Goal: Use online tool/utility

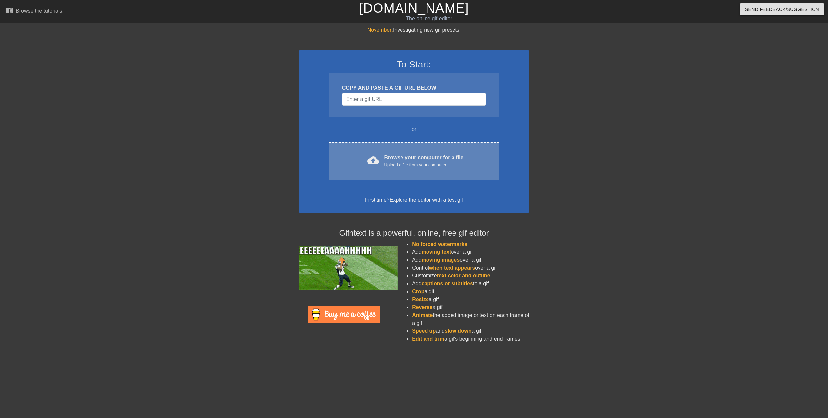
click at [422, 151] on div "cloud_upload Browse your computer for a file Upload a file from your computer C…" at bounding box center [414, 161] width 170 height 38
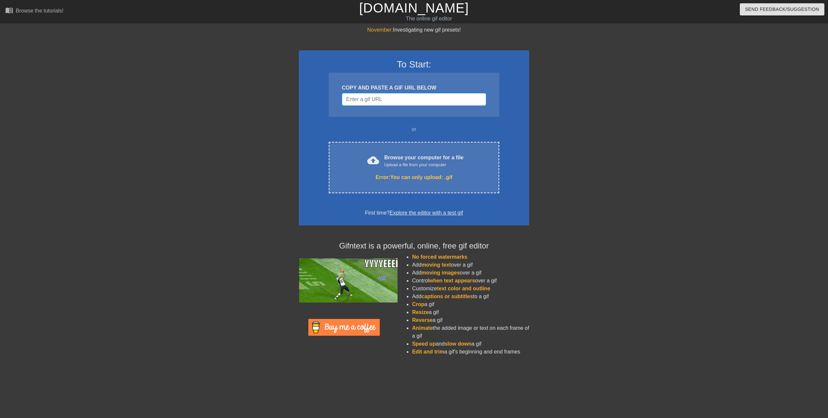
click at [387, 97] on input "Username" at bounding box center [414, 99] width 144 height 13
paste input "[URL][DOMAIN_NAME][DOMAIN_NAME]"
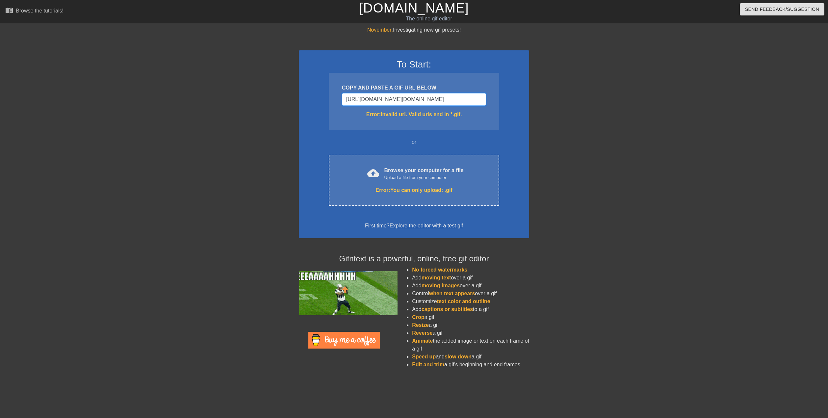
scroll to position [0, 238]
click at [481, 100] on input "[URL][DOMAIN_NAME][DOMAIN_NAME]" at bounding box center [414, 99] width 144 height 13
type input "[URL][DOMAIN_NAME][DOMAIN_NAME]"
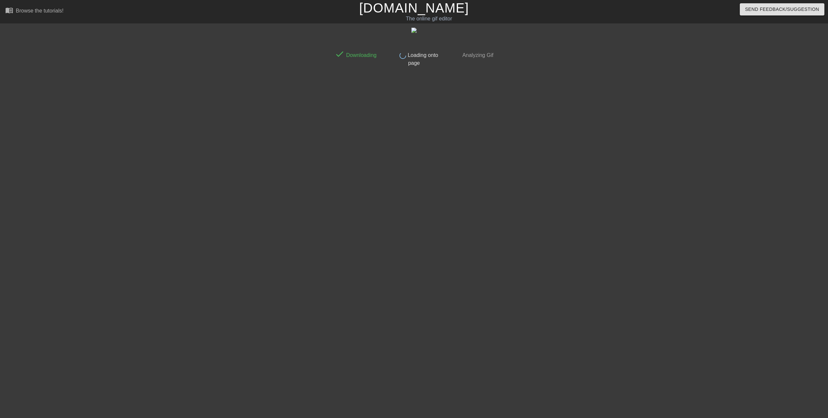
click at [523, 185] on div at bounding box center [553, 124] width 99 height 197
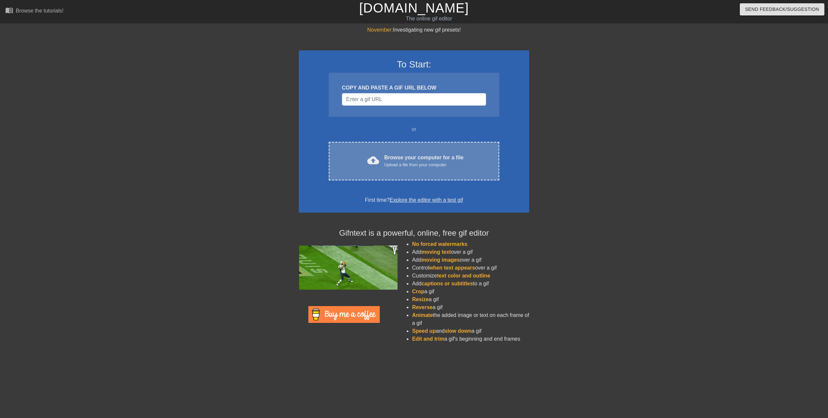
click at [390, 165] on div "Upload a file from your computer" at bounding box center [423, 165] width 79 height 7
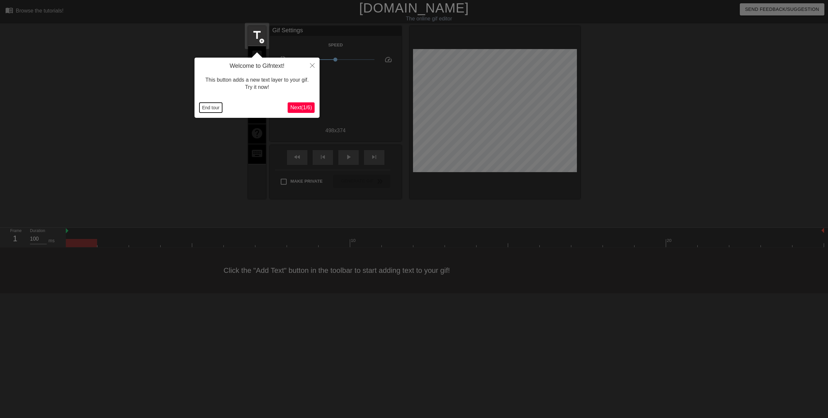
click at [220, 105] on button "End tour" at bounding box center [210, 108] width 23 height 10
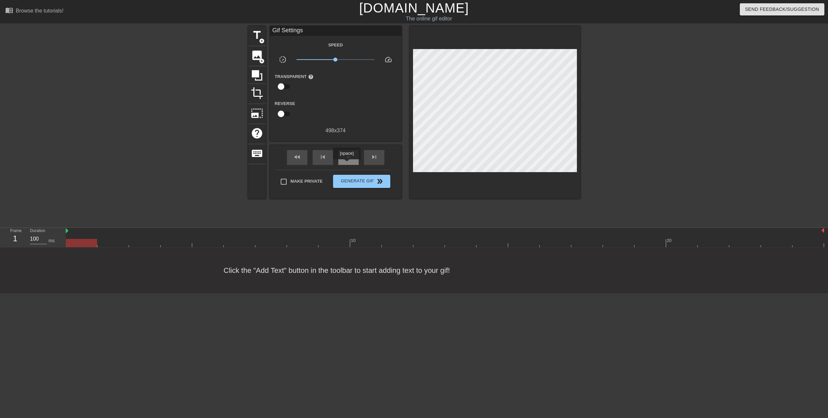
click at [348, 160] on span "play_arrow" at bounding box center [348, 157] width 8 height 8
click at [348, 157] on span "pause" at bounding box center [348, 157] width 8 height 8
click at [348, 157] on span "play_arrow" at bounding box center [348, 157] width 8 height 8
click at [348, 157] on span "pause" at bounding box center [348, 157] width 8 height 8
click at [319, 158] on span "skip_previous" at bounding box center [323, 157] width 8 height 8
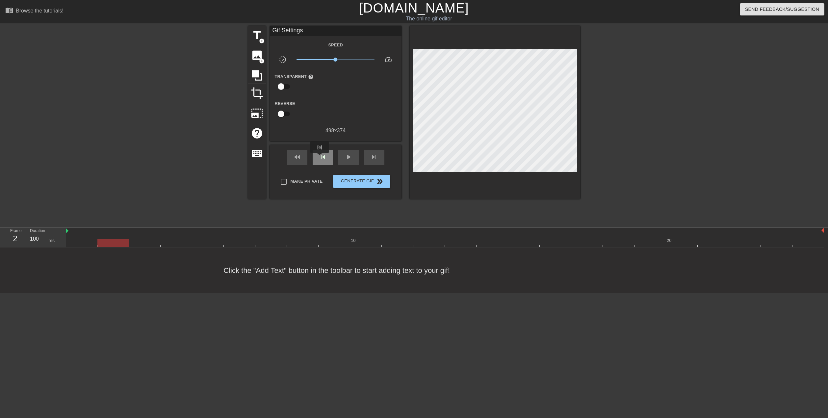
click at [319, 158] on span "skip_previous" at bounding box center [323, 157] width 8 height 8
click at [250, 56] on div "image add_circle" at bounding box center [257, 56] width 18 height 20
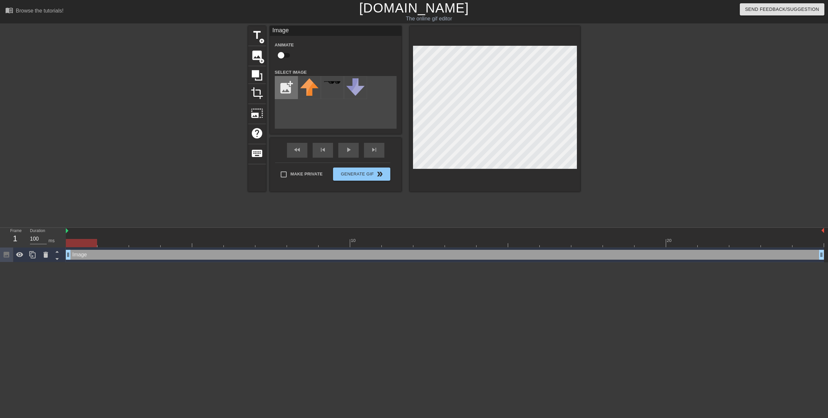
click at [284, 89] on input "file" at bounding box center [286, 87] width 22 height 22
type input "C:\fakepath\image_2025-08-12_213746051.png"
click at [310, 95] on img at bounding box center [309, 87] width 18 height 18
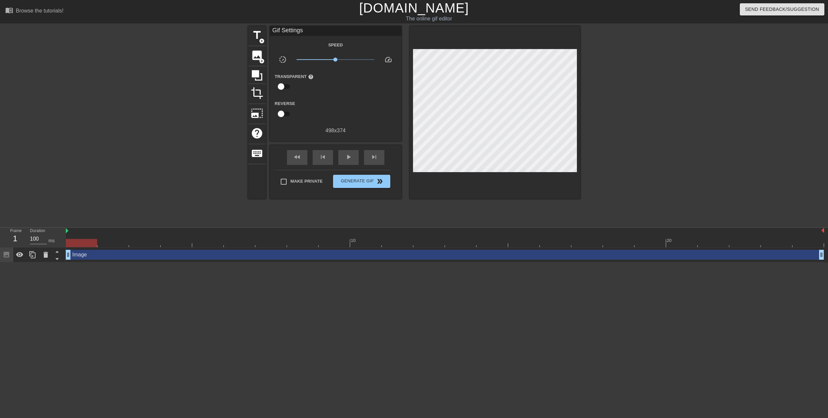
click at [615, 147] on div at bounding box center [637, 124] width 99 height 197
click at [106, 243] on div at bounding box center [445, 243] width 758 height 8
click at [76, 243] on div at bounding box center [445, 243] width 758 height 8
click at [110, 240] on div at bounding box center [445, 243] width 758 height 8
click at [138, 244] on div at bounding box center [445, 243] width 758 height 8
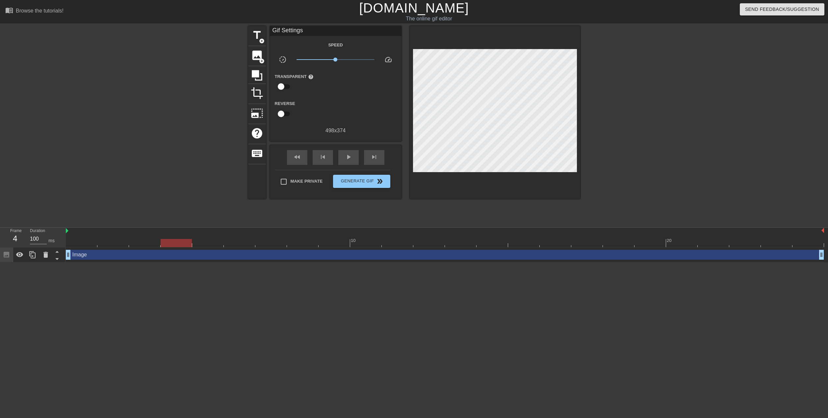
click at [174, 240] on div at bounding box center [445, 243] width 758 height 8
click at [201, 239] on div at bounding box center [445, 243] width 758 height 8
click at [175, 244] on div at bounding box center [445, 243] width 758 height 8
click at [146, 243] on div at bounding box center [445, 243] width 758 height 8
click at [171, 243] on div at bounding box center [445, 243] width 758 height 8
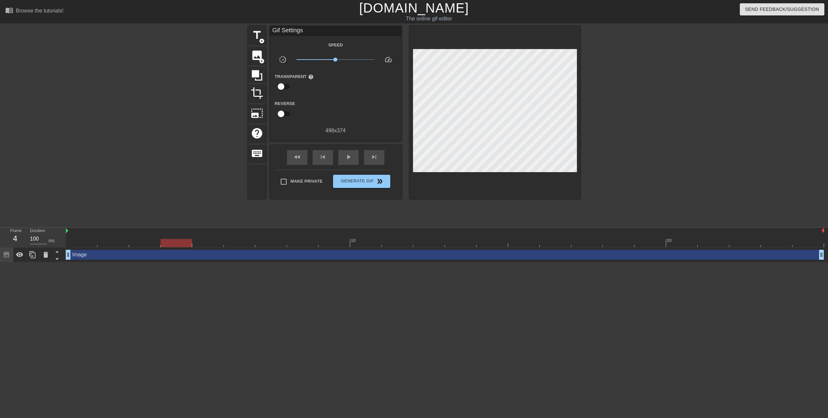
click at [201, 244] on div at bounding box center [445, 243] width 758 height 8
click at [171, 245] on div at bounding box center [445, 243] width 758 height 8
click at [147, 239] on div at bounding box center [445, 243] width 758 height 8
click at [115, 242] on div at bounding box center [445, 243] width 758 height 8
click at [78, 244] on div at bounding box center [445, 243] width 758 height 8
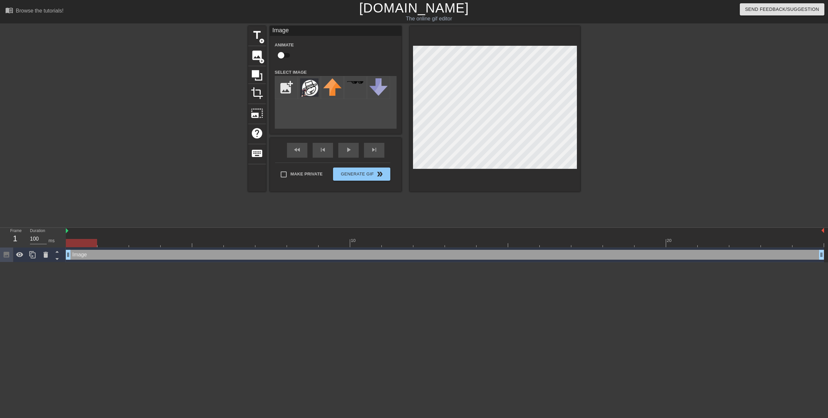
click at [286, 51] on input "checkbox" at bounding box center [281, 55] width 38 height 13
checkbox input "true"
click at [112, 243] on div at bounding box center [445, 243] width 758 height 8
click at [134, 242] on div at bounding box center [445, 243] width 758 height 8
click at [173, 243] on div at bounding box center [445, 243] width 758 height 8
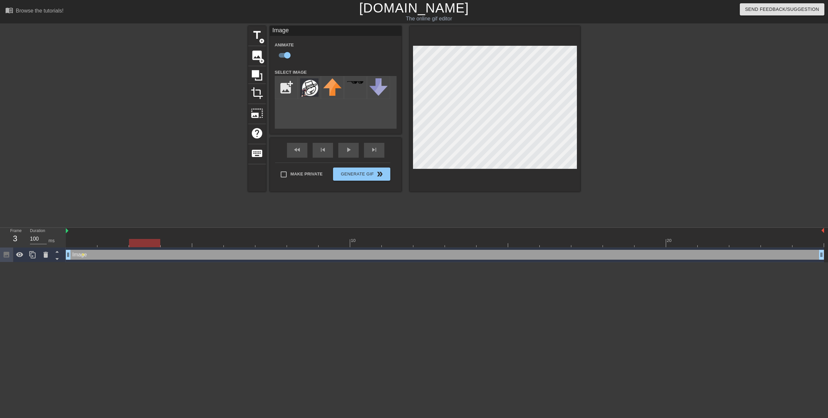
click at [148, 244] on div at bounding box center [445, 243] width 758 height 8
click at [170, 244] on div at bounding box center [445, 243] width 758 height 8
click at [205, 245] on div at bounding box center [445, 243] width 758 height 8
click at [232, 243] on div at bounding box center [445, 243] width 758 height 8
click at [210, 242] on div at bounding box center [445, 243] width 758 height 8
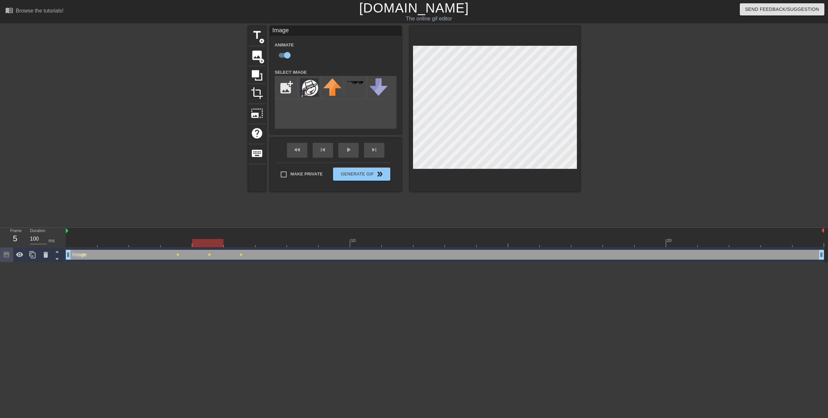
click at [181, 242] on div at bounding box center [445, 243] width 758 height 8
click at [139, 241] on div at bounding box center [445, 243] width 758 height 8
click at [172, 240] on div at bounding box center [445, 243] width 758 height 8
click at [206, 243] on div at bounding box center [445, 243] width 758 height 8
click at [234, 244] on div at bounding box center [445, 243] width 758 height 8
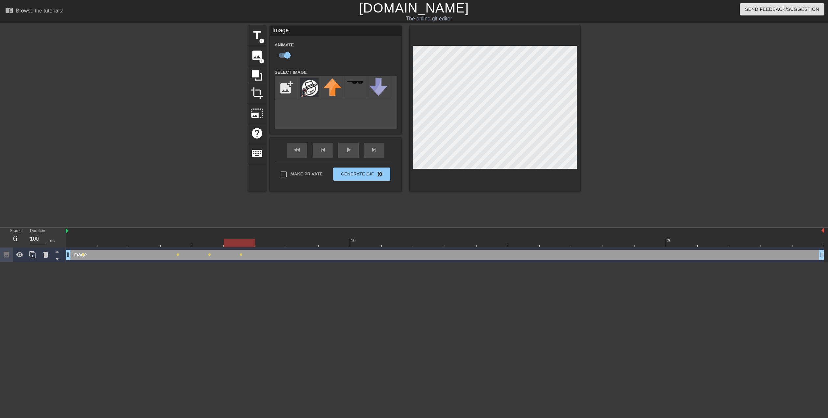
click at [271, 242] on div at bounding box center [445, 243] width 758 height 8
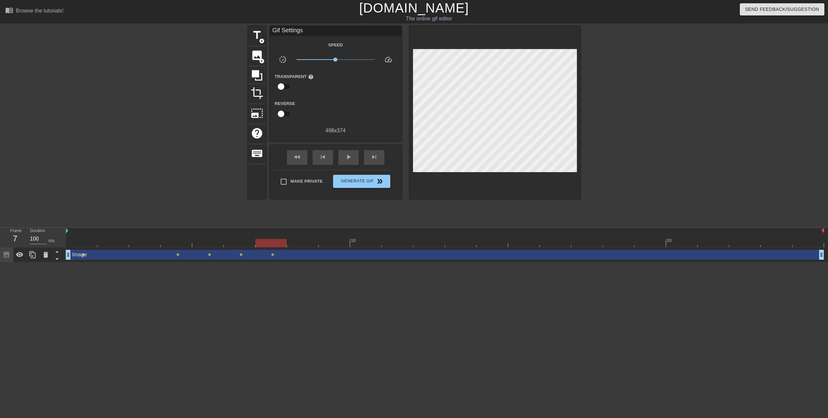
click at [611, 151] on div at bounding box center [637, 124] width 99 height 197
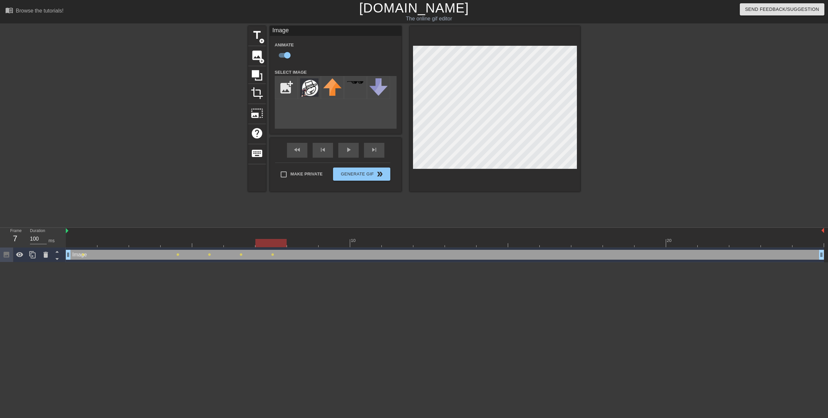
click at [305, 241] on div at bounding box center [445, 243] width 758 height 8
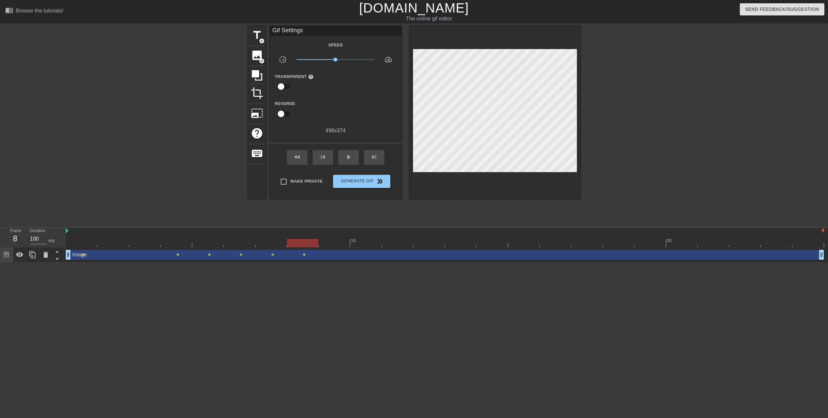
click at [602, 129] on div at bounding box center [637, 124] width 99 height 197
click at [266, 243] on div at bounding box center [445, 243] width 758 height 8
click at [296, 240] on div at bounding box center [445, 243] width 758 height 8
click at [335, 242] on div at bounding box center [445, 243] width 758 height 8
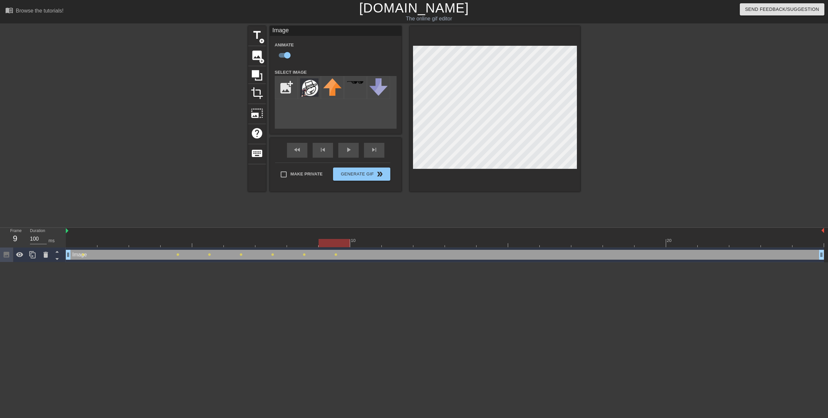
click at [661, 75] on div "title add_circle image add_circle crop photo_size_select_large help keyboard Im…" at bounding box center [414, 124] width 828 height 197
click at [287, 89] on input "file" at bounding box center [286, 87] width 22 height 22
type input "C:\fakepath\Screenshot 2025-08-12 213715.png"
click at [315, 89] on img at bounding box center [309, 86] width 18 height 17
click at [316, 87] on img at bounding box center [309, 86] width 18 height 17
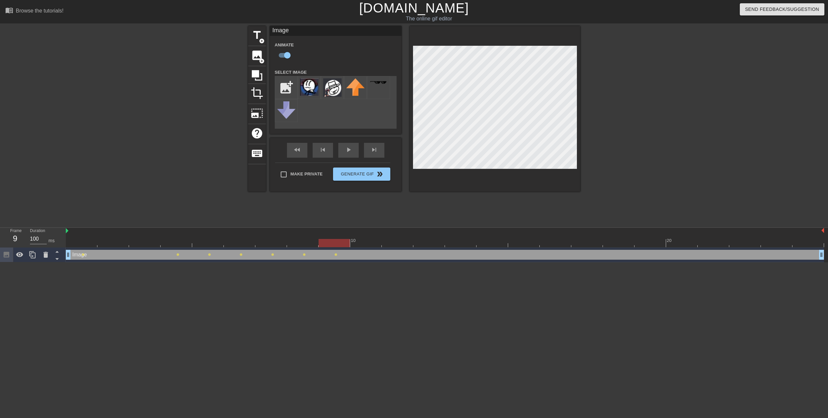
click at [298, 243] on div at bounding box center [445, 243] width 758 height 8
click at [330, 239] on div at bounding box center [445, 243] width 758 height 8
click at [302, 241] on div at bounding box center [445, 243] width 758 height 8
click at [278, 242] on div at bounding box center [445, 243] width 758 height 8
click at [232, 244] on div at bounding box center [445, 243] width 758 height 8
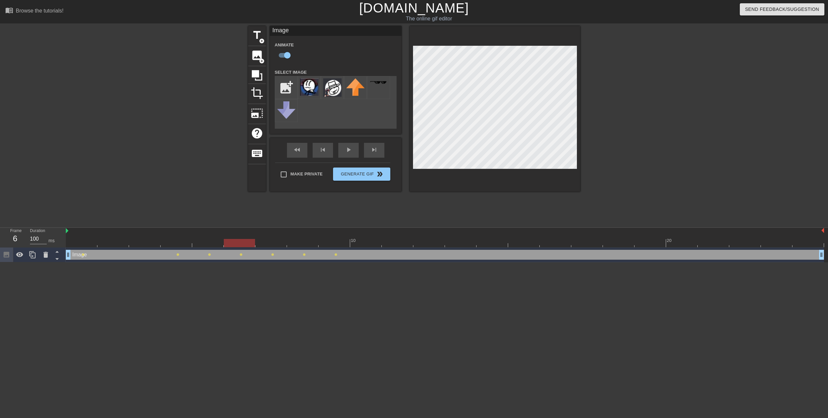
click at [256, 245] on div at bounding box center [445, 243] width 758 height 8
click at [311, 90] on img at bounding box center [309, 86] width 18 height 17
click at [333, 88] on img at bounding box center [332, 87] width 18 height 18
click at [79, 243] on div at bounding box center [445, 243] width 758 height 8
click at [98, 244] on div at bounding box center [445, 243] width 758 height 8
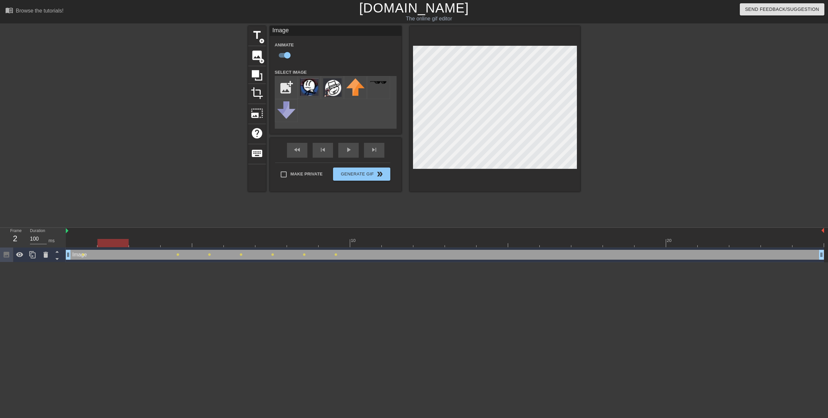
click at [331, 240] on div at bounding box center [445, 243] width 758 height 8
click at [263, 57] on span "image" at bounding box center [257, 55] width 13 height 13
checkbox input "false"
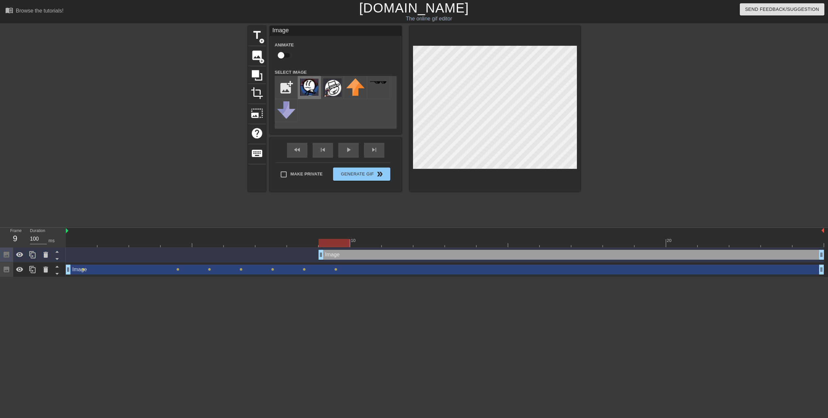
click at [311, 88] on img at bounding box center [309, 86] width 18 height 17
click at [383, 15] on div "menu_book Browse the tutorials! Gifntext.com The online gif editor Send Feedbac…" at bounding box center [414, 138] width 828 height 277
click at [827, 277] on html "menu_book Browse the tutorials! Gifntext.com The online gif editor Send Feedbac…" at bounding box center [414, 138] width 828 height 277
click at [605, 236] on div "menu_book Browse the tutorials! Gifntext.com The online gif editor Send Feedbac…" at bounding box center [414, 138] width 828 height 277
click at [394, 18] on div "menu_book Browse the tutorials! Gifntext.com The online gif editor Send Feedbac…" at bounding box center [414, 138] width 828 height 277
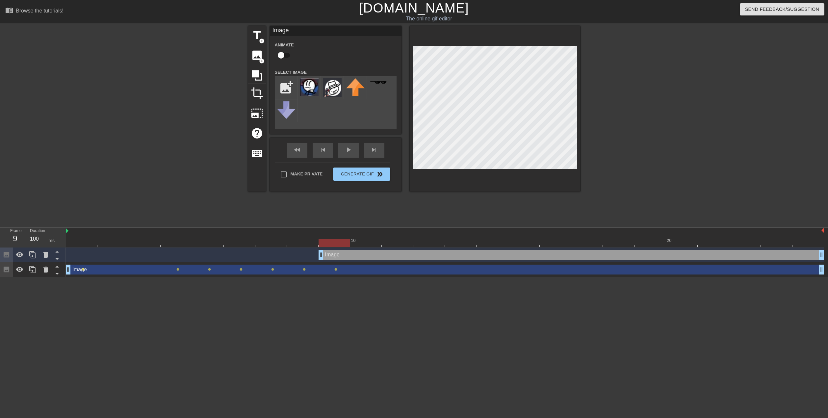
click at [390, 34] on div "title add_circle image add_circle crop photo_size_select_large help keyboard Im…" at bounding box center [414, 108] width 332 height 165
click at [363, 244] on div at bounding box center [445, 243] width 758 height 8
click at [644, 214] on div "title add_circle image add_circle crop photo_size_select_large help keyboard Im…" at bounding box center [414, 124] width 828 height 197
click at [427, 19] on div "menu_book Browse the tutorials! Gifntext.com The online gif editor Send Feedbac…" at bounding box center [414, 138] width 828 height 277
click at [543, 180] on div at bounding box center [495, 108] width 170 height 165
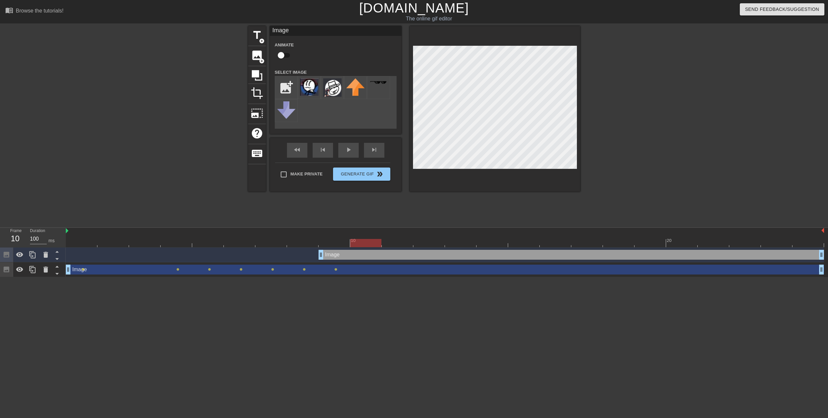
click at [615, 192] on div "title add_circle image add_circle crop photo_size_select_large help keyboard Im…" at bounding box center [414, 124] width 828 height 197
click at [432, 6] on div "menu_book Browse the tutorials! Gifntext.com The online gif editor Send Feedbac…" at bounding box center [414, 138] width 828 height 277
click at [397, 242] on div at bounding box center [445, 243] width 758 height 8
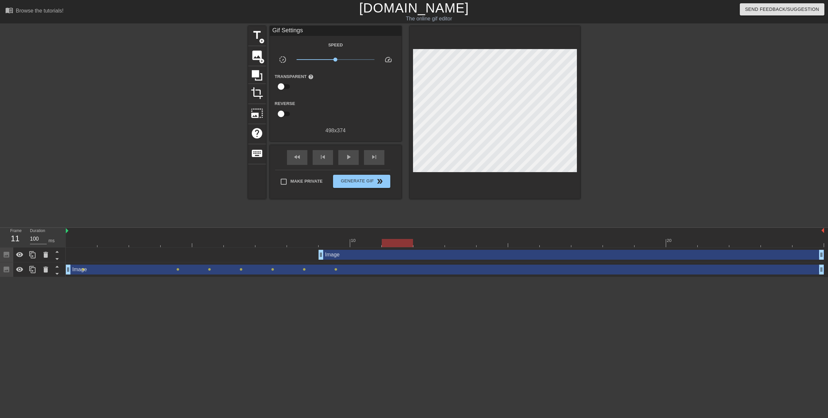
click at [504, 91] on div at bounding box center [495, 112] width 170 height 173
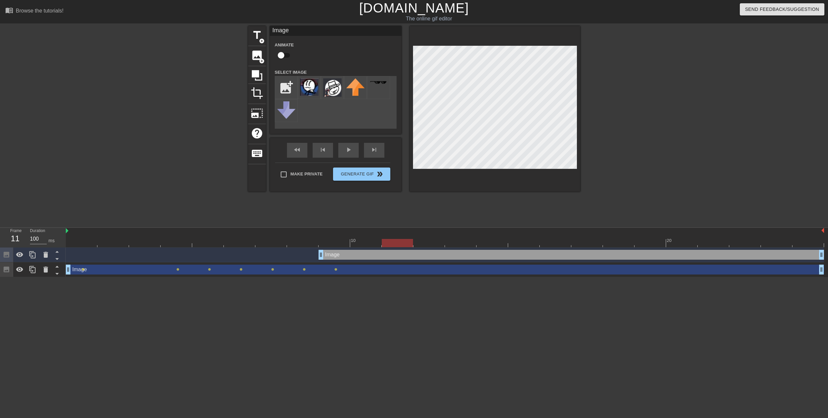
click at [326, 247] on div "10 20" at bounding box center [445, 238] width 758 height 20
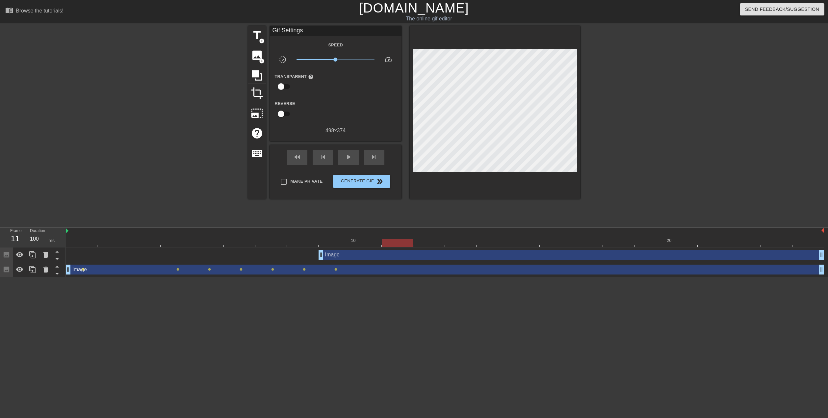
click at [329, 239] on div at bounding box center [445, 243] width 758 height 8
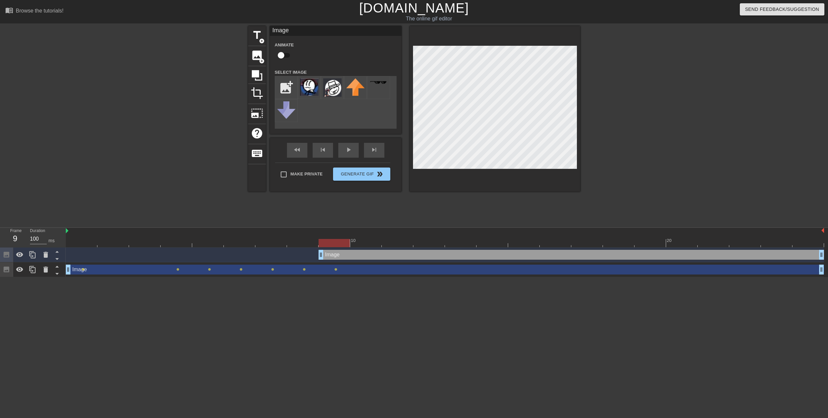
click at [556, 172] on div at bounding box center [495, 108] width 170 height 165
click at [177, 0] on html "menu_book Browse the tutorials! Gifntext.com The online gif editor Send Feedbac…" at bounding box center [414, 138] width 828 height 277
click at [636, 233] on div "menu_book Browse the tutorials! Gifntext.com The online gif editor Send Feedbac…" at bounding box center [414, 138] width 828 height 277
click at [526, 187] on div at bounding box center [495, 108] width 170 height 165
click at [271, 51] on div "Animate" at bounding box center [286, 51] width 33 height 21
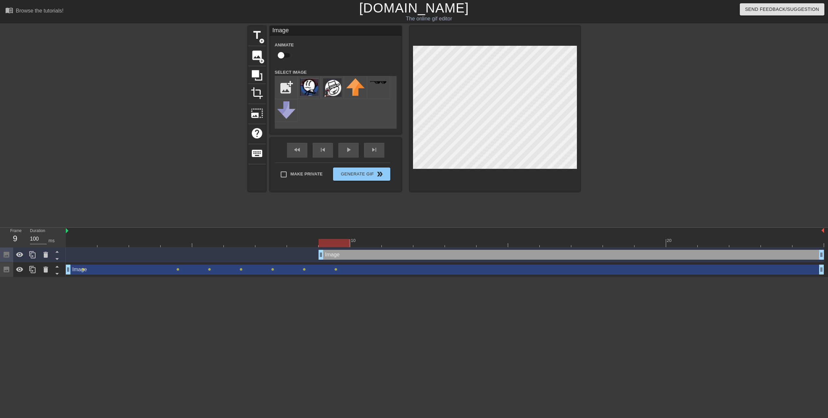
click at [279, 52] on input "checkbox" at bounding box center [281, 55] width 38 height 13
checkbox input "true"
click at [358, 241] on div at bounding box center [445, 243] width 758 height 8
click at [449, 45] on div at bounding box center [495, 108] width 170 height 165
click at [505, 176] on div at bounding box center [495, 108] width 170 height 165
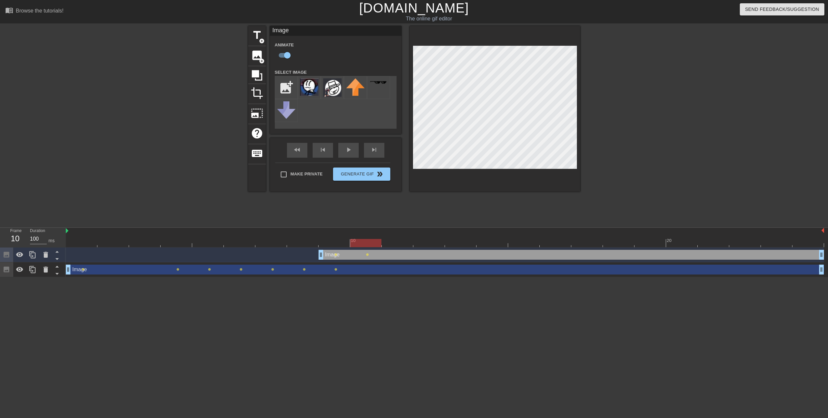
click at [409, 31] on div "title add_circle image add_circle crop photo_size_select_large help keyboard Im…" at bounding box center [414, 108] width 332 height 165
click at [390, 241] on div at bounding box center [445, 243] width 758 height 8
click at [424, 246] on div at bounding box center [445, 243] width 758 height 8
click at [464, 242] on div at bounding box center [445, 243] width 758 height 8
click at [489, 244] on div at bounding box center [445, 243] width 758 height 8
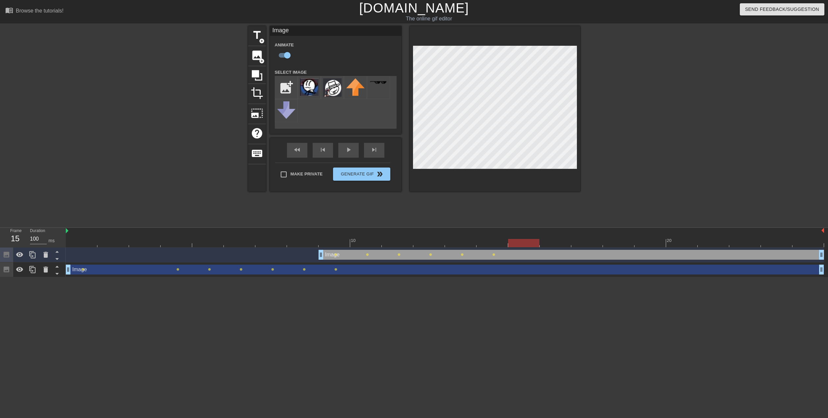
click at [516, 245] on div at bounding box center [445, 243] width 758 height 8
click at [551, 241] on div at bounding box center [445, 243] width 758 height 8
click at [581, 246] on div at bounding box center [445, 243] width 758 height 8
click at [611, 240] on div at bounding box center [445, 243] width 758 height 8
click at [632, 155] on div at bounding box center [637, 124] width 99 height 197
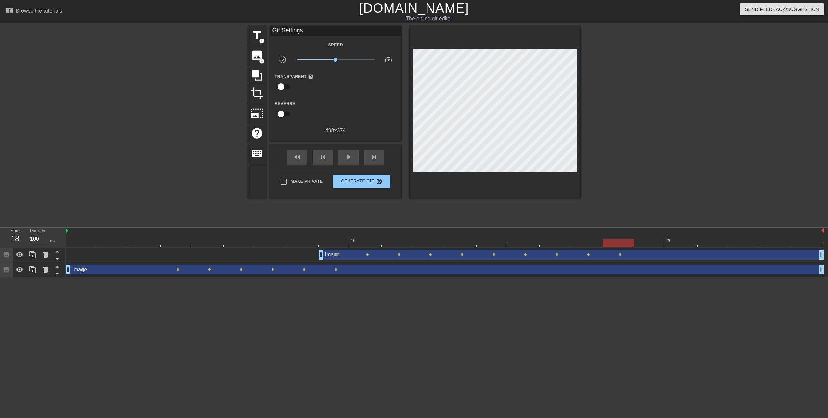
click at [640, 238] on div at bounding box center [650, 238] width 32 height 8
click at [616, 137] on div at bounding box center [637, 124] width 99 height 197
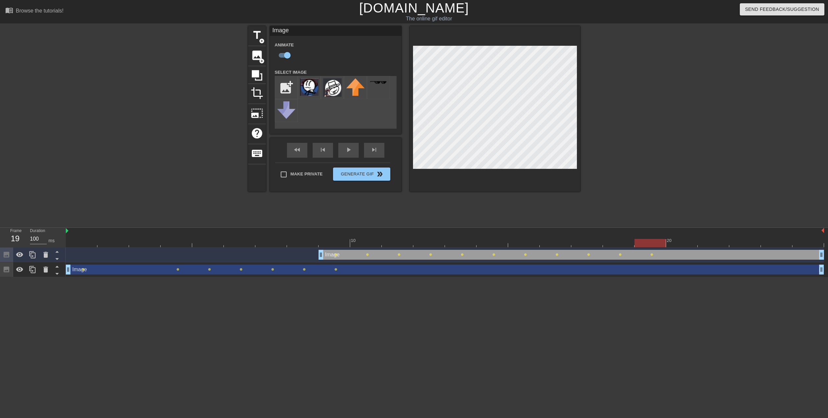
click at [615, 139] on div at bounding box center [637, 124] width 99 height 197
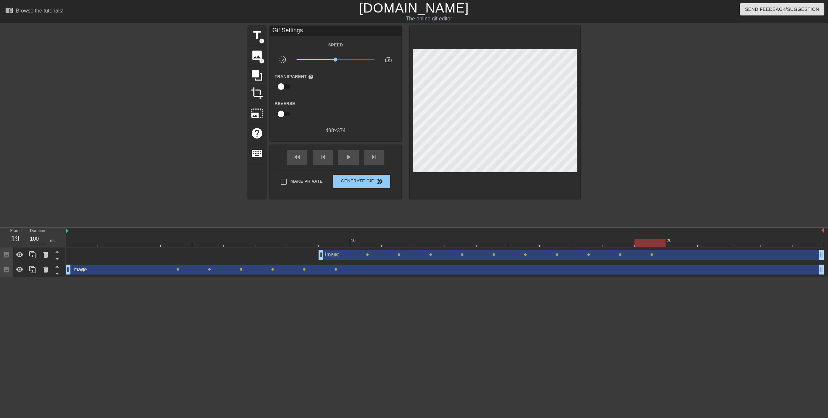
click at [671, 241] on div at bounding box center [445, 243] width 758 height 8
click at [647, 239] on div at bounding box center [445, 243] width 758 height 8
click at [677, 243] on div at bounding box center [445, 243] width 758 height 8
click at [702, 241] on div at bounding box center [445, 243] width 758 height 8
click at [739, 240] on div at bounding box center [445, 243] width 758 height 8
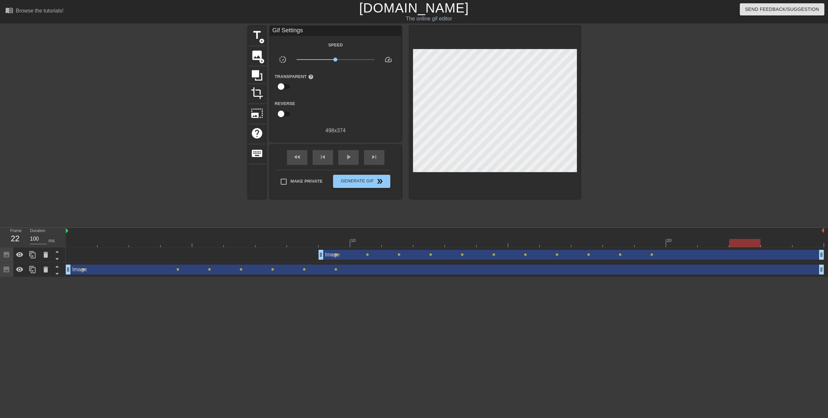
click at [763, 242] on div at bounding box center [445, 243] width 758 height 8
click at [800, 244] on div at bounding box center [445, 243] width 758 height 8
click at [351, 160] on span "play_arrow" at bounding box center [348, 157] width 8 height 8
click at [368, 183] on span "Generate Gif double_arrow" at bounding box center [362, 181] width 52 height 8
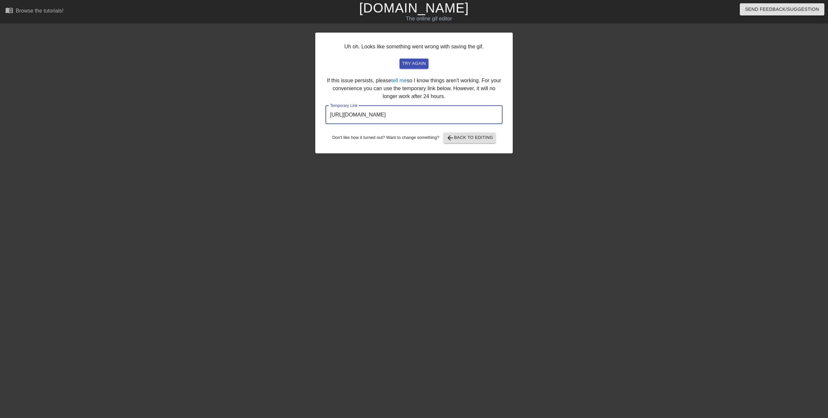
drag, startPoint x: 486, startPoint y: 117, endPoint x: 299, endPoint y: 111, distance: 186.9
click at [299, 111] on div "Uh oh. Looks like something went wrong with saving the gif. try again If this i…" at bounding box center [414, 124] width 828 height 197
click at [476, 103] on div "Uh oh. Looks like something went wrong with saving the gif. try again If this i…" at bounding box center [413, 93] width 197 height 121
click at [456, 141] on span "arrow_back Back to Editing" at bounding box center [469, 138] width 47 height 8
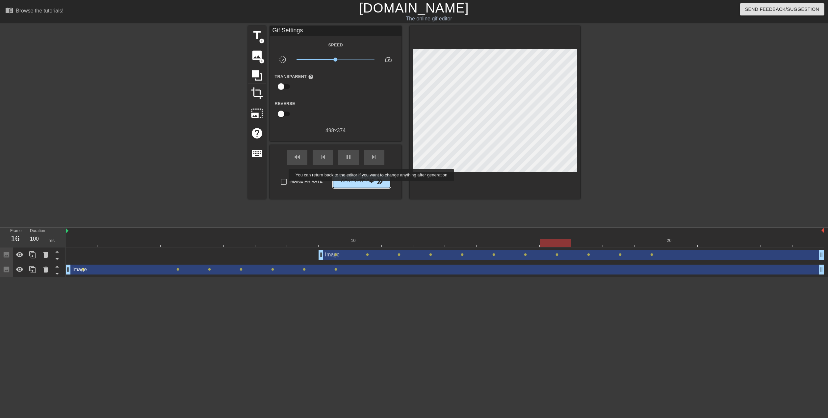
click at [372, 186] on button "Generate Gif double_arrow" at bounding box center [361, 181] width 57 height 13
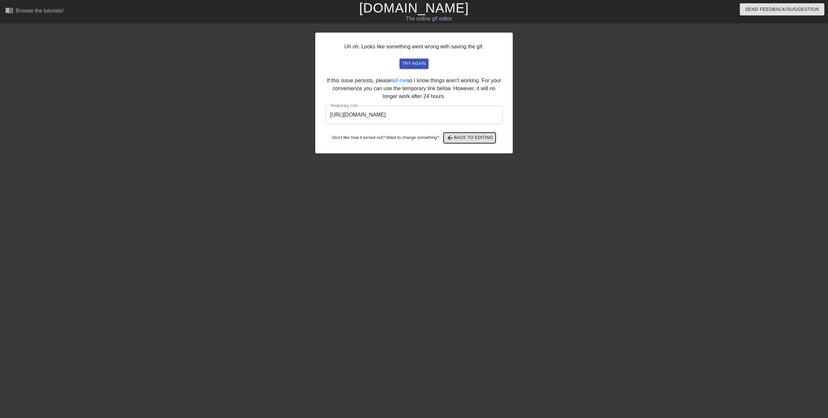
click at [467, 138] on span "arrow_back Back to Editing" at bounding box center [469, 138] width 47 height 8
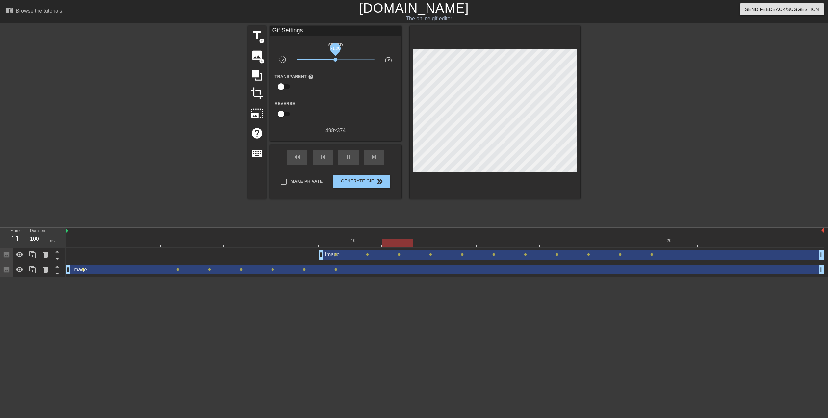
click at [415, 63] on div "title add_circle image add_circle crop photo_size_select_large help keyboard Gi…" at bounding box center [414, 112] width 332 height 173
drag, startPoint x: 373, startPoint y: 61, endPoint x: 348, endPoint y: 63, distance: 24.5
click at [348, 63] on span "x2.16" at bounding box center [335, 60] width 78 height 8
click at [364, 182] on span "Generate Gif double_arrow" at bounding box center [362, 181] width 52 height 8
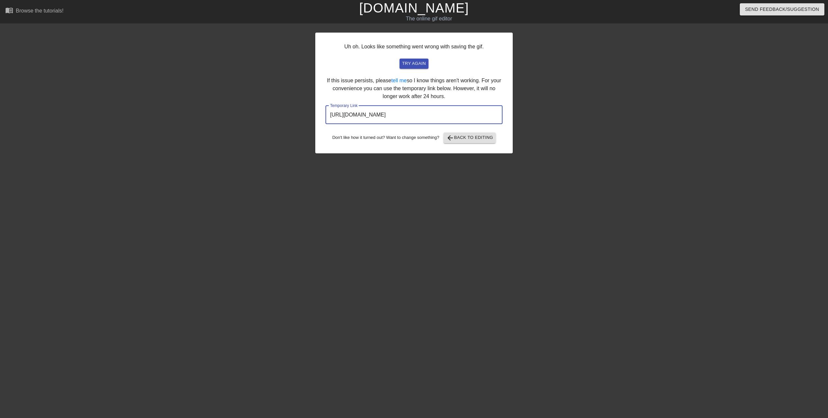
drag, startPoint x: 483, startPoint y: 119, endPoint x: 204, endPoint y: 97, distance: 279.8
click at [207, 97] on div "Uh oh. Looks like something went wrong with saving the gif. try again If this i…" at bounding box center [414, 124] width 828 height 197
